Goal: Task Accomplishment & Management: Manage account settings

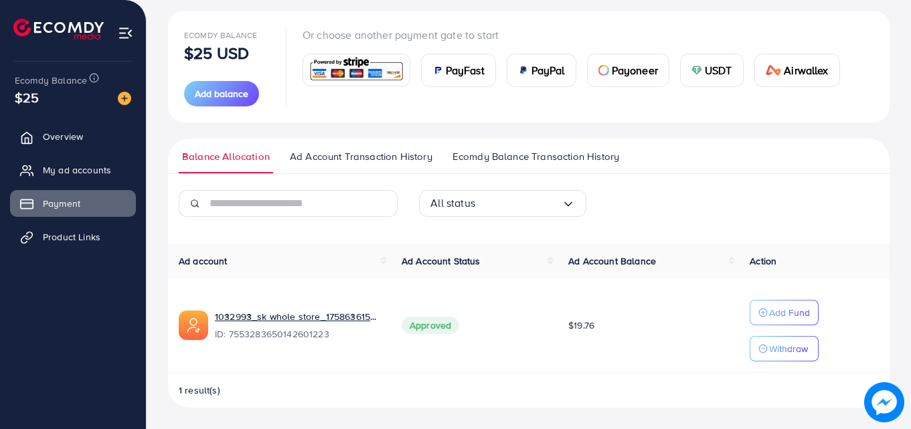
scroll to position [149, 0]
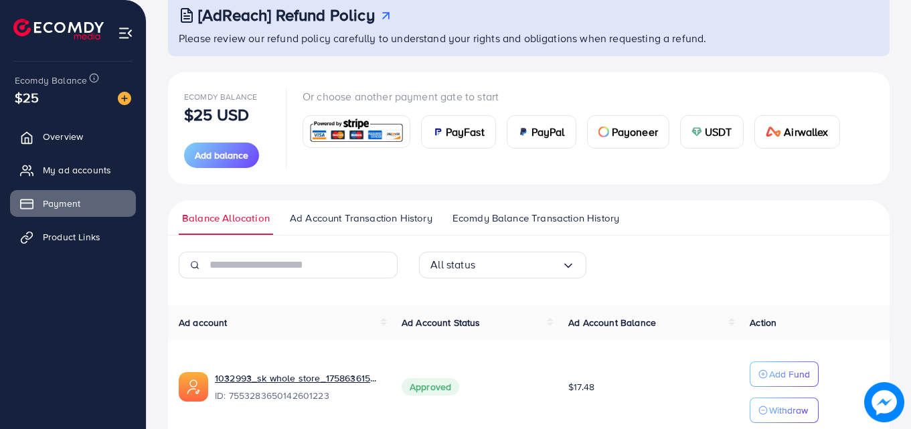
scroll to position [149, 0]
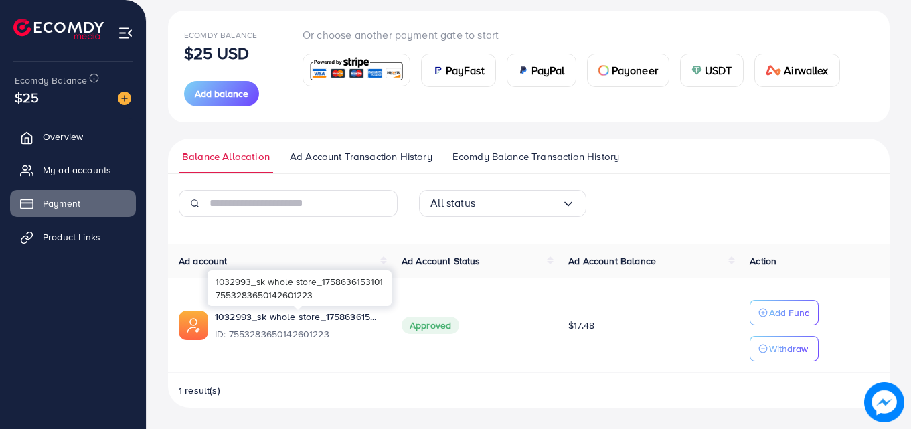
click at [289, 307] on div "1032993_sk whole store_1758636153101 7553283650142601223" at bounding box center [300, 289] width 184 height 44
click at [294, 321] on link "1032993_sk whole store_1758636153101" at bounding box center [297, 316] width 165 height 13
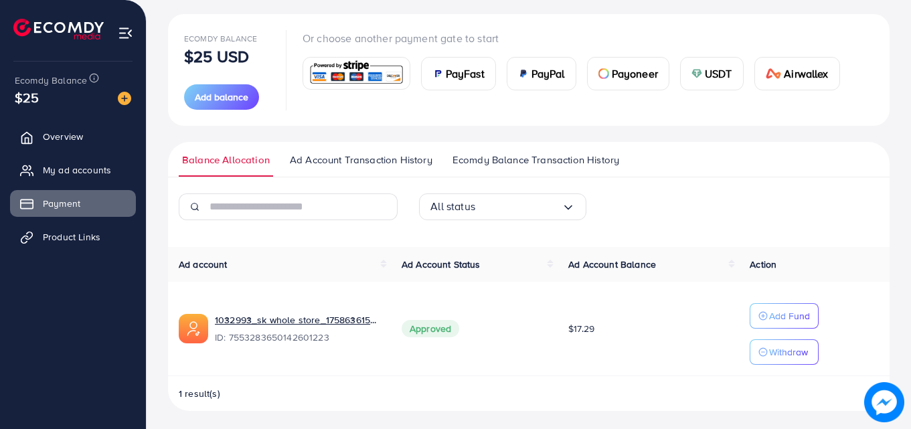
scroll to position [149, 0]
